Goal: Find specific page/section: Find specific page/section

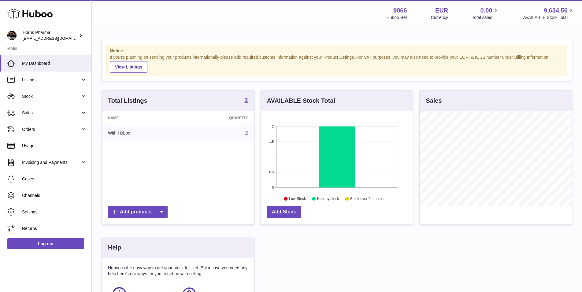
scroll to position [95, 154]
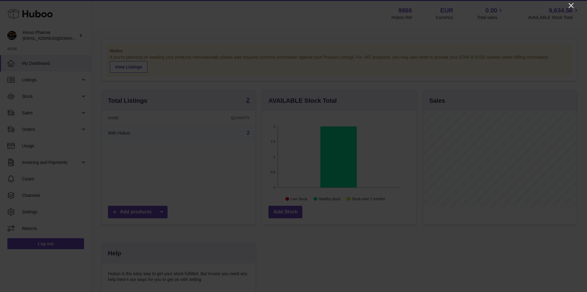
click at [570, 5] on icon "Close" at bounding box center [570, 5] width 7 height 7
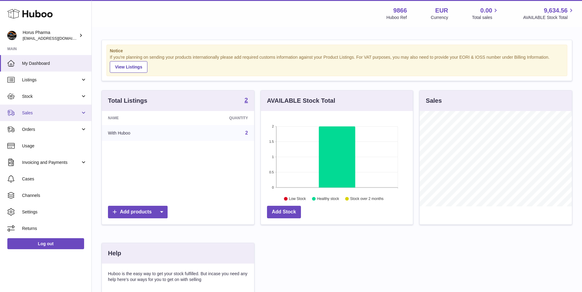
click at [83, 113] on link "Sales" at bounding box center [45, 113] width 91 height 17
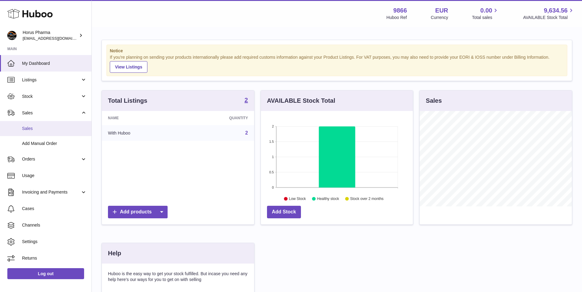
click at [28, 129] on span "Sales" at bounding box center [54, 129] width 65 height 6
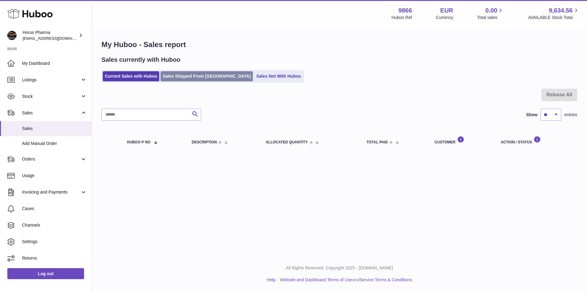
click at [179, 77] on link "Sales Shipped From [GEOGRAPHIC_DATA]" at bounding box center [207, 76] width 92 height 10
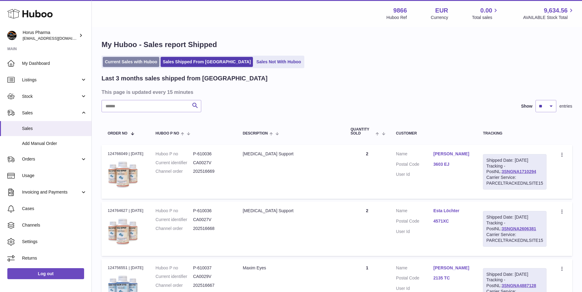
click at [124, 62] on link "Current Sales with Huboo" at bounding box center [131, 62] width 57 height 10
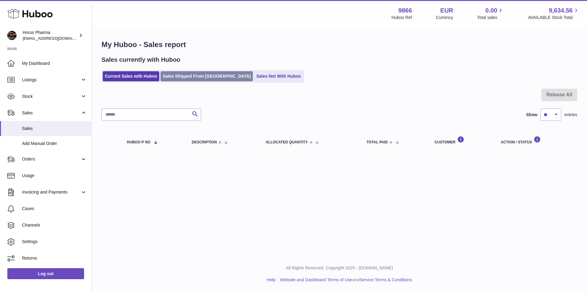
click at [182, 76] on link "Sales Shipped From [GEOGRAPHIC_DATA]" at bounding box center [207, 76] width 92 height 10
